Goal: Task Accomplishment & Management: Manage account settings

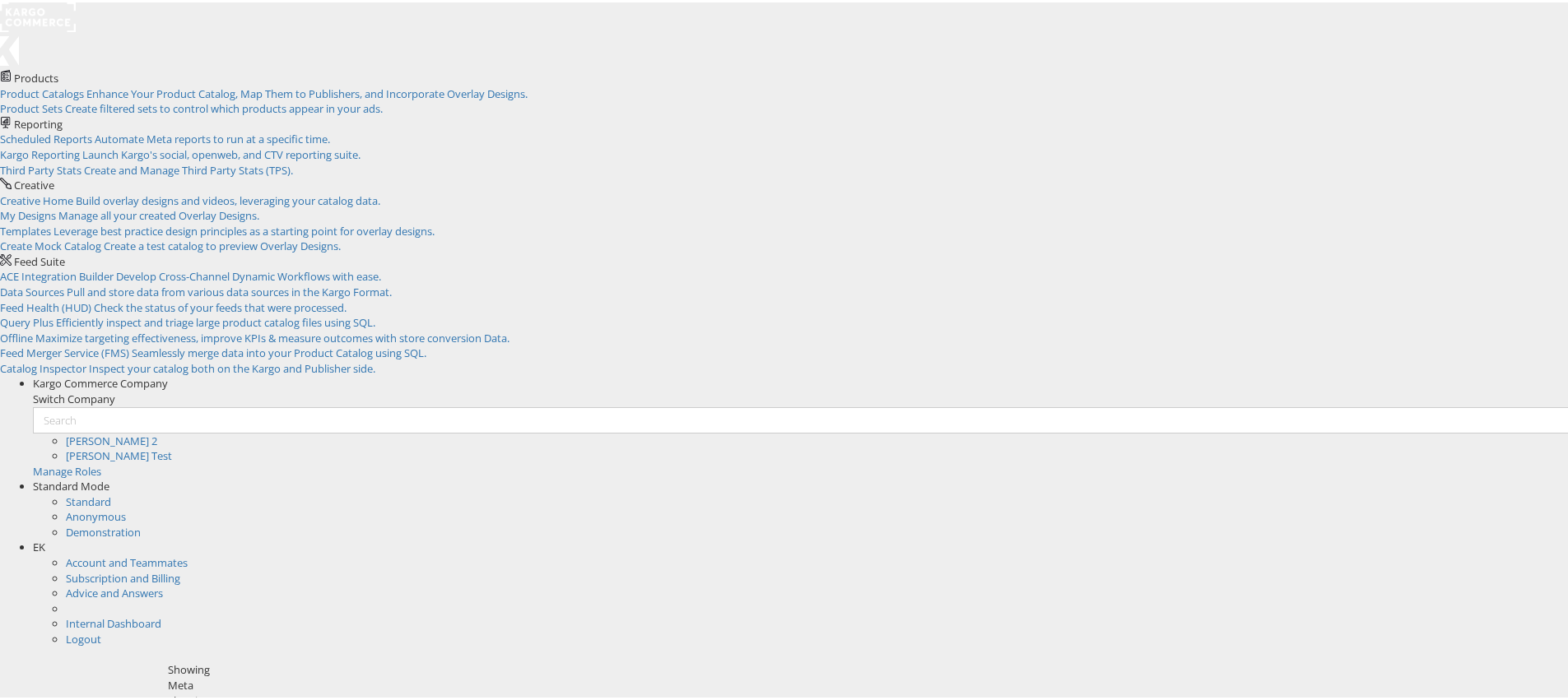
click at [1532, 537] on div "EK" at bounding box center [807, 544] width 1548 height 16
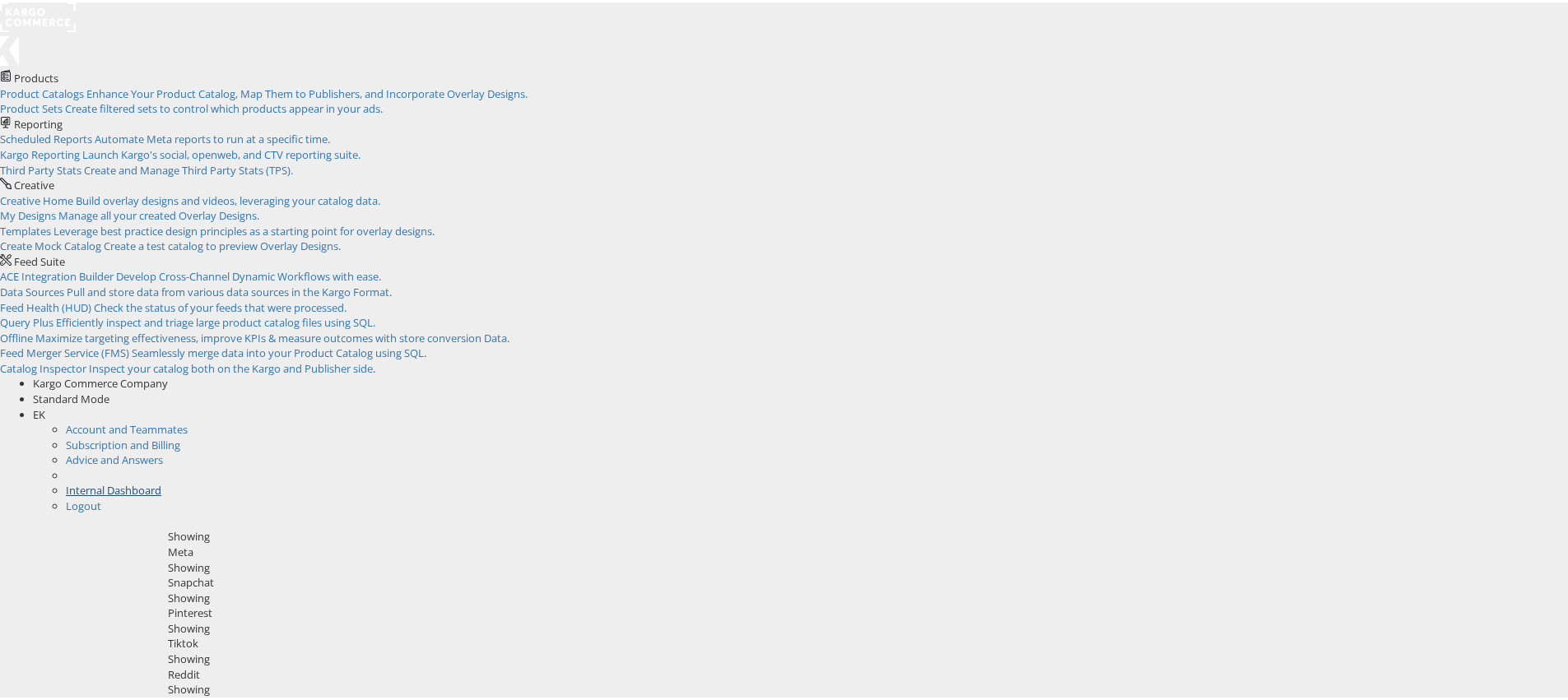
click at [161, 481] on link "Internal Dashboard" at bounding box center [113, 488] width 96 height 15
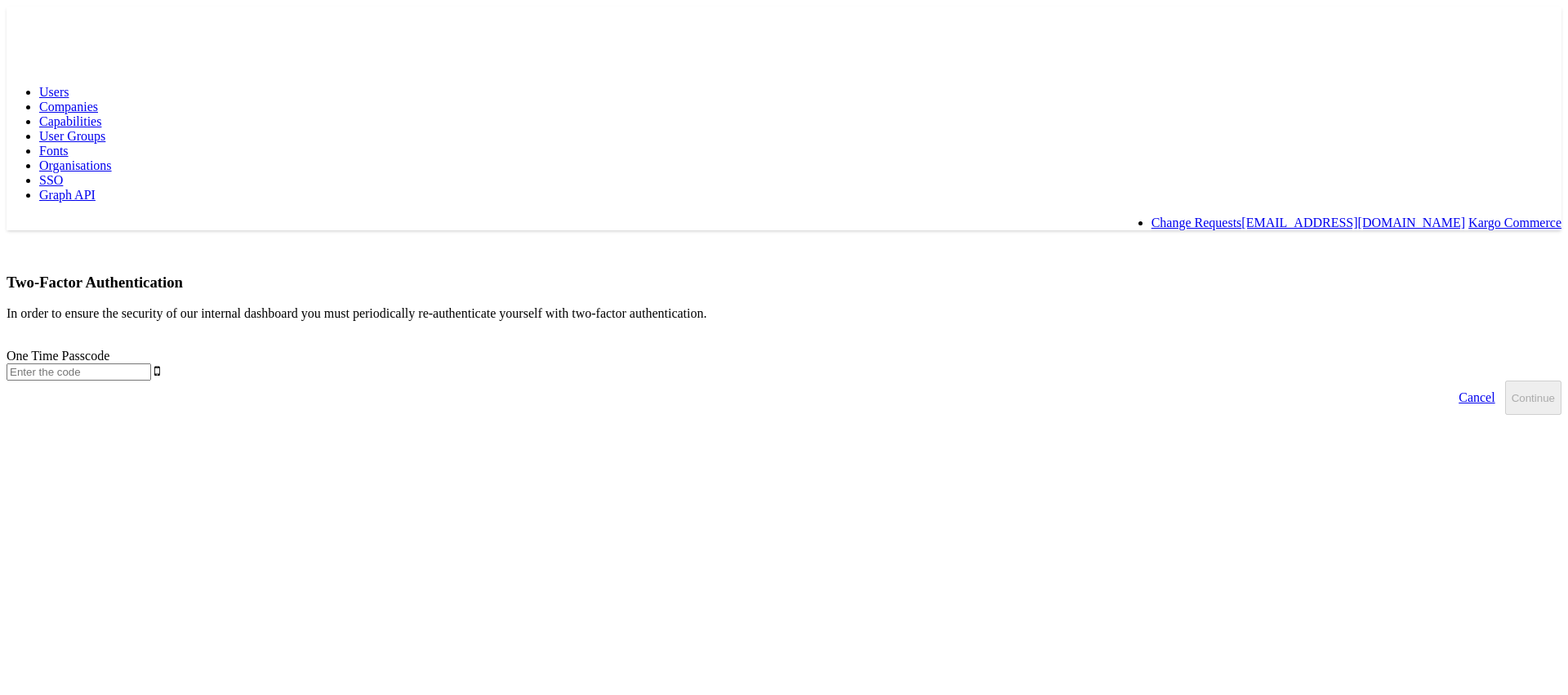
click at [151, 364] on input "text" at bounding box center [79, 372] width 144 height 17
type input "768494"
click at [1506, 380] on button "Continue" at bounding box center [1534, 398] width 57 height 35
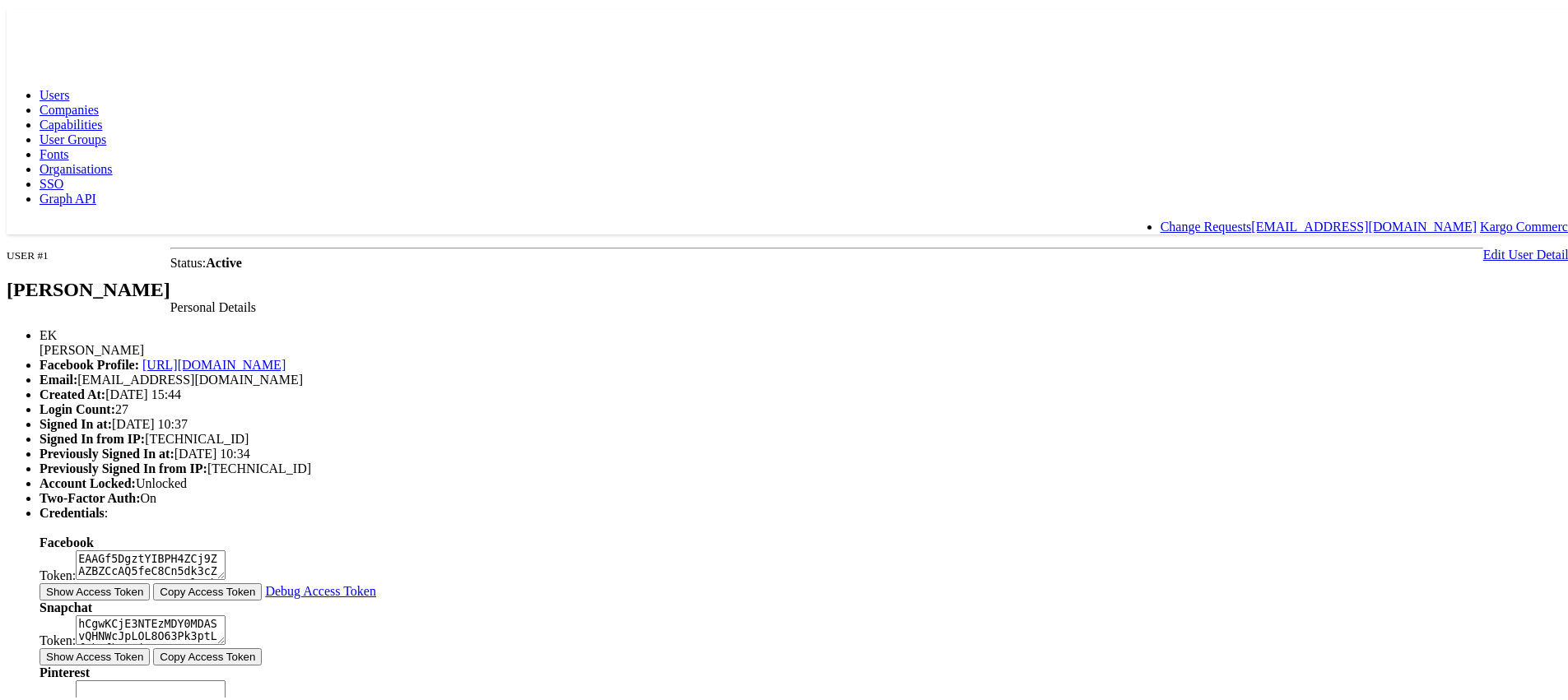
click at [1483, 245] on link "Edit User Details" at bounding box center [1528, 251] width 90 height 14
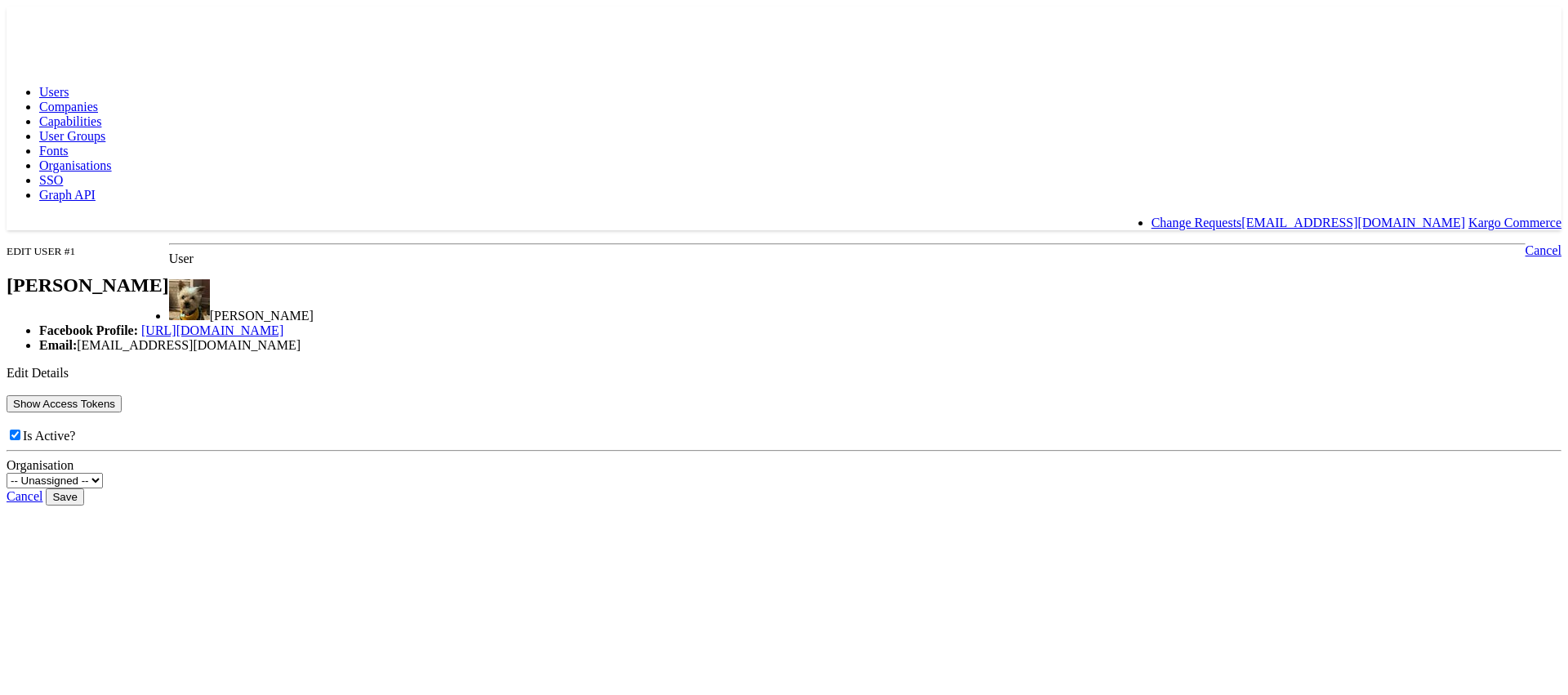
click at [122, 412] on button "Show Access Tokens" at bounding box center [64, 403] width 115 height 17
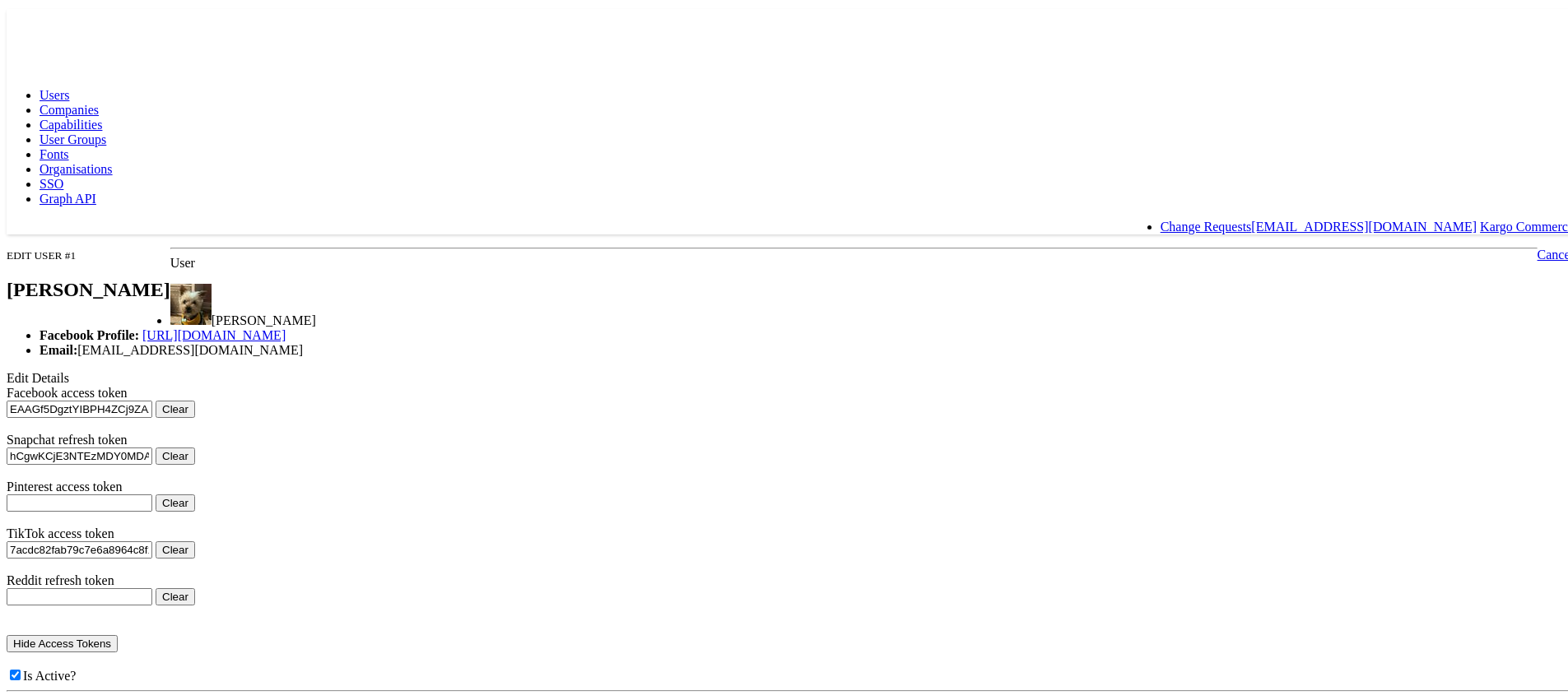
click at [195, 415] on button "Clear" at bounding box center [175, 406] width 40 height 18
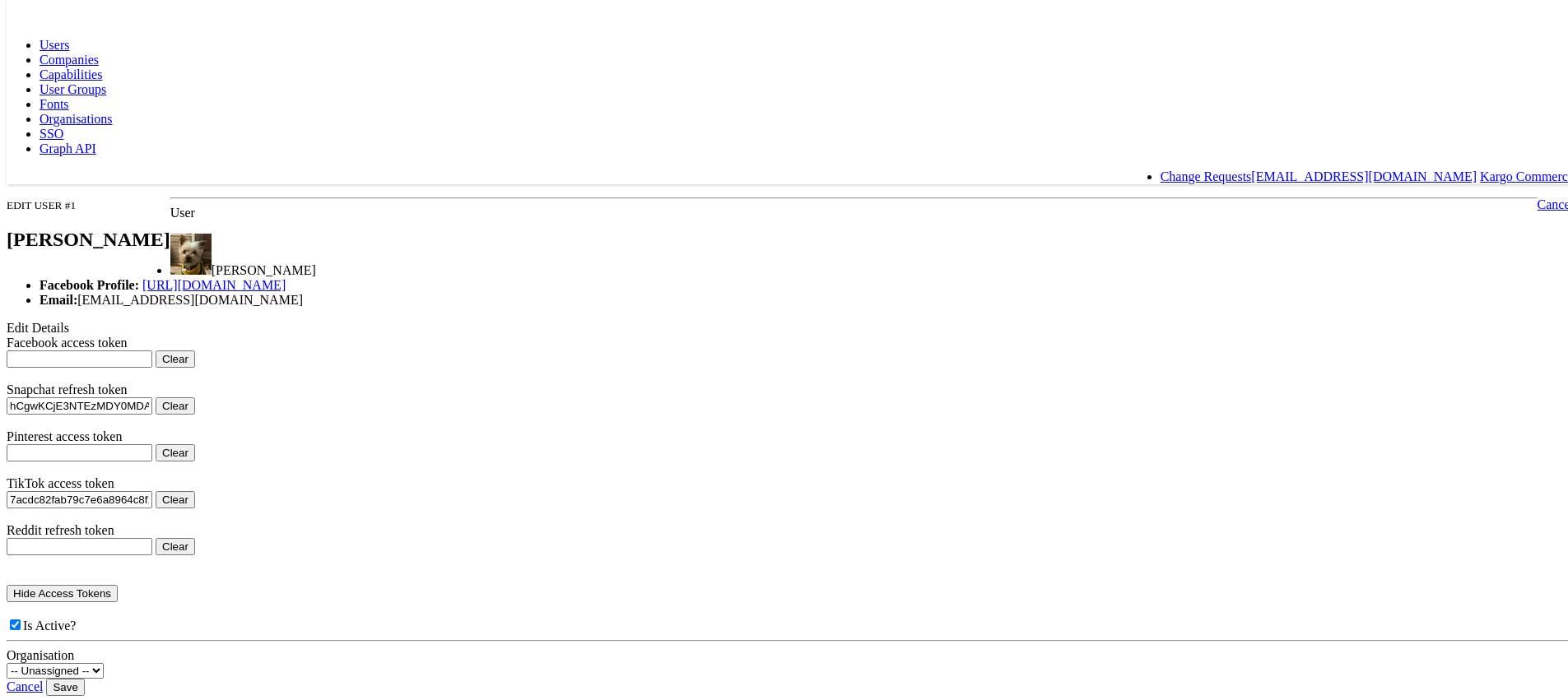
scroll to position [264, 0]
click at [84, 676] on input "Save" at bounding box center [64, 684] width 38 height 18
type input "Saving..."
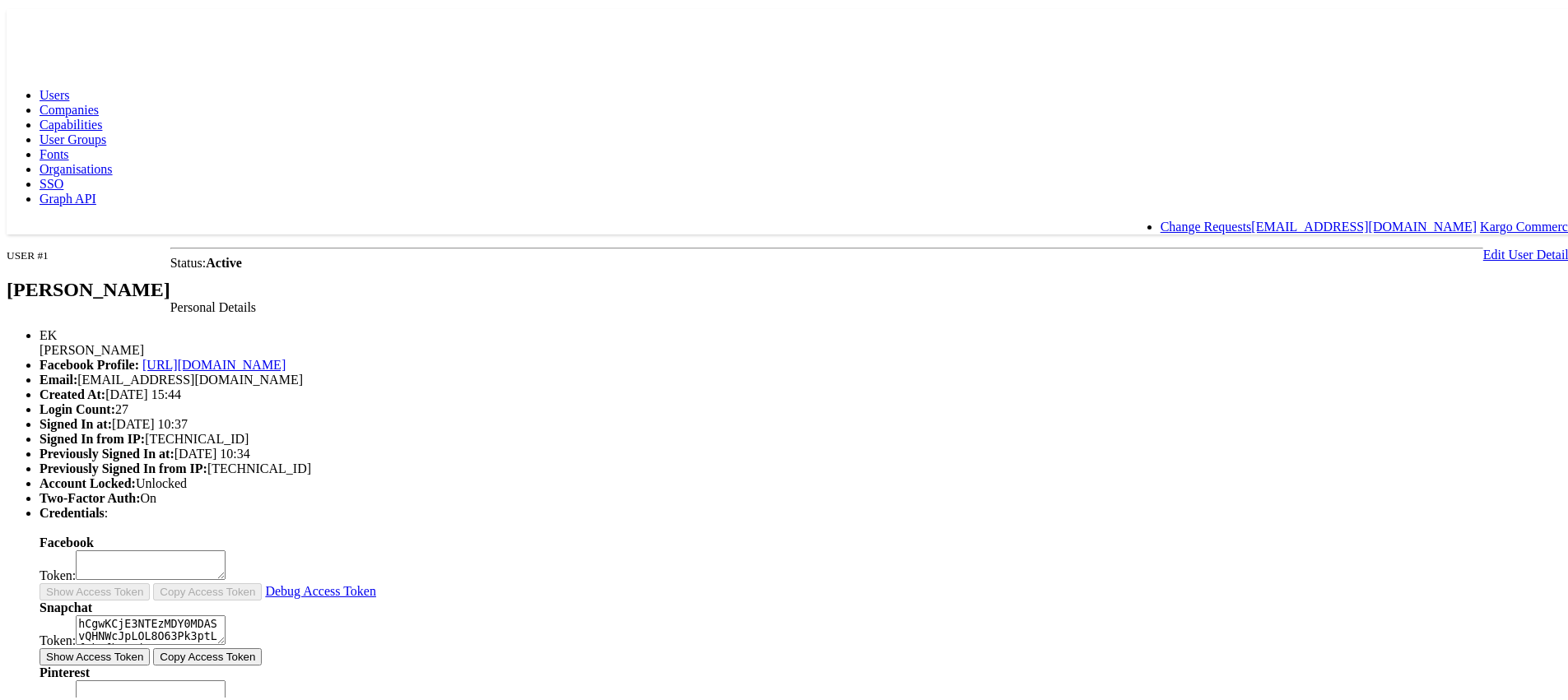
click at [29, 24] on rect at bounding box center [44, 21] width 76 height 29
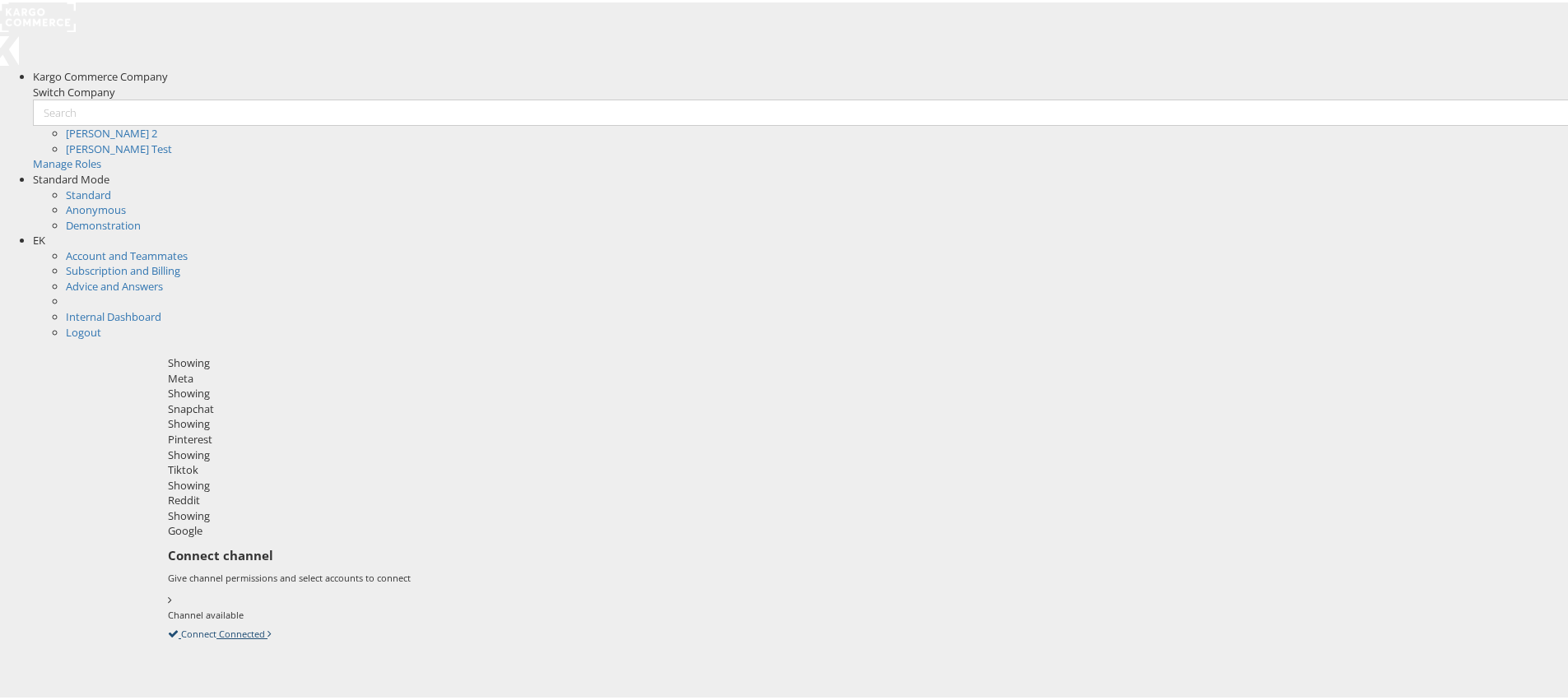
click at [168, 624] on icon at bounding box center [168, 631] width 0 height 15
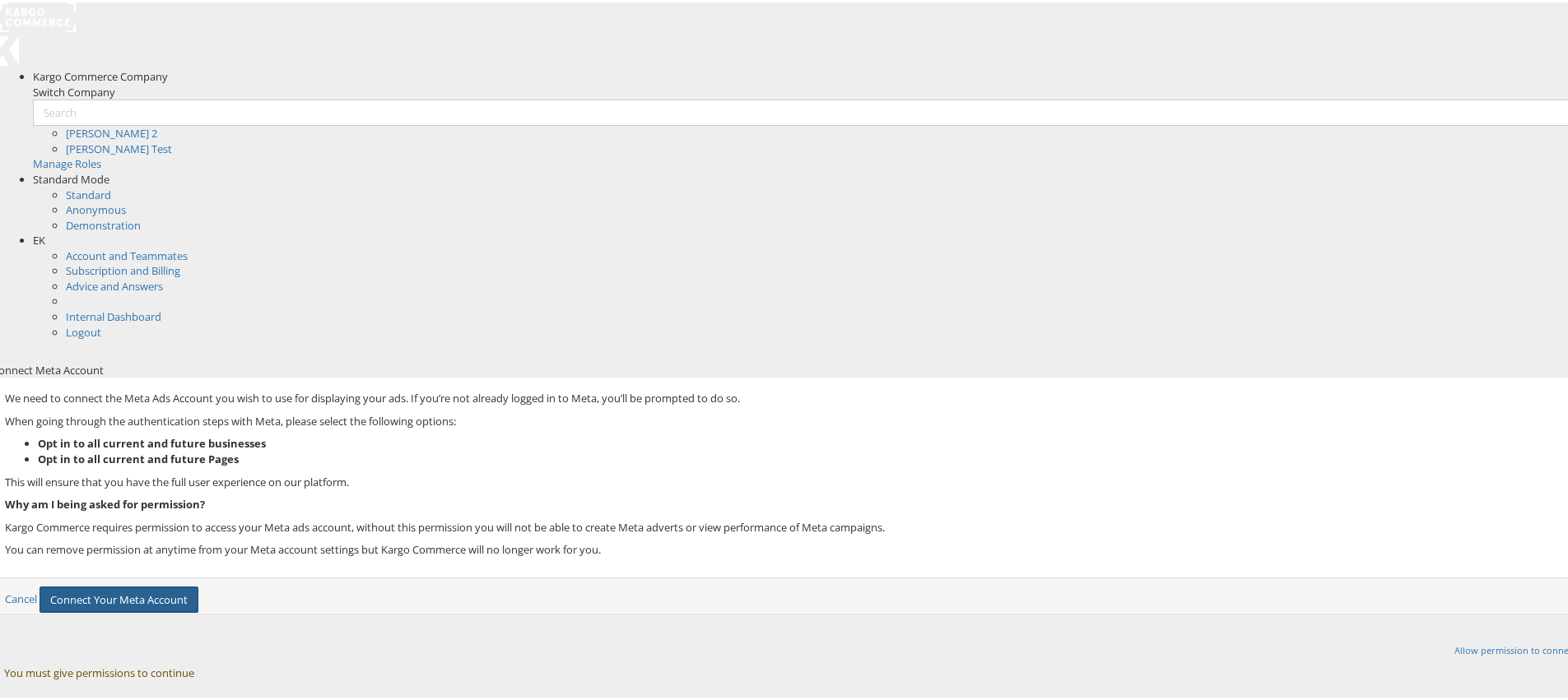
click at [198, 584] on button "Connect Your Meta Account" at bounding box center [119, 597] width 158 height 27
